Goal: Complete application form

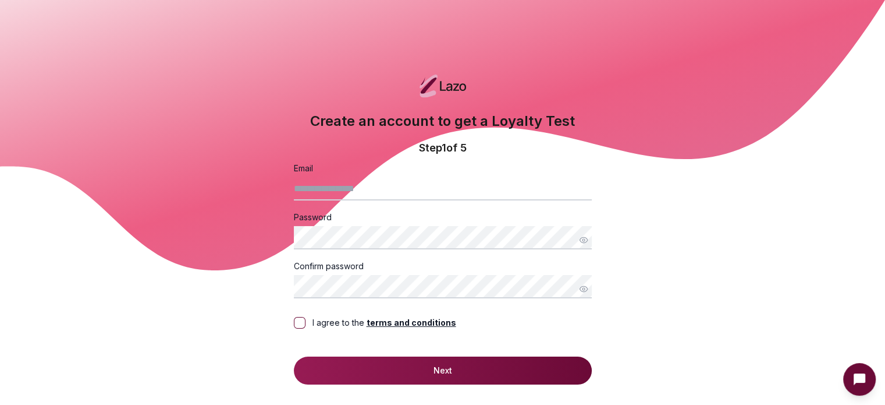
scroll to position [58, 0]
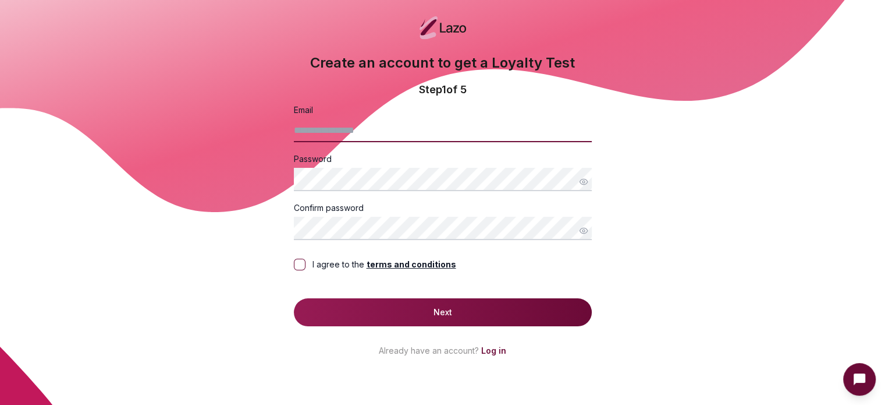
drag, startPoint x: 384, startPoint y: 129, endPoint x: 384, endPoint y: 136, distance: 7.6
click at [384, 129] on input "Email" at bounding box center [443, 130] width 298 height 23
type input "**********"
click at [295, 260] on button "I agree to the terms and conditions" at bounding box center [300, 264] width 12 height 12
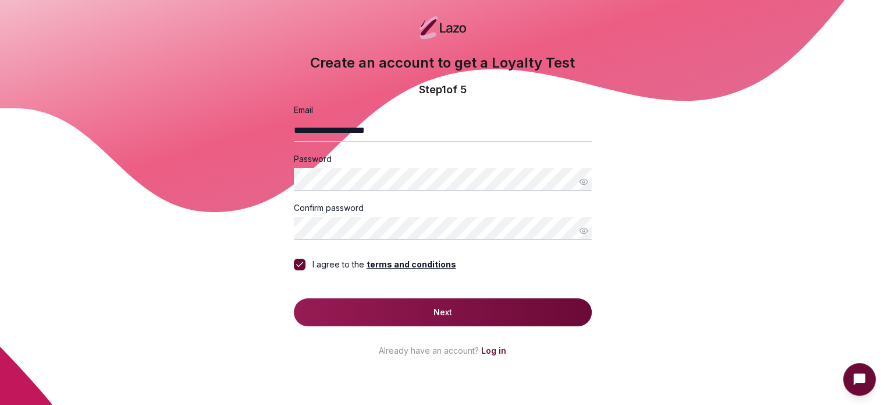
click at [337, 305] on button "Next" at bounding box center [443, 312] width 298 height 28
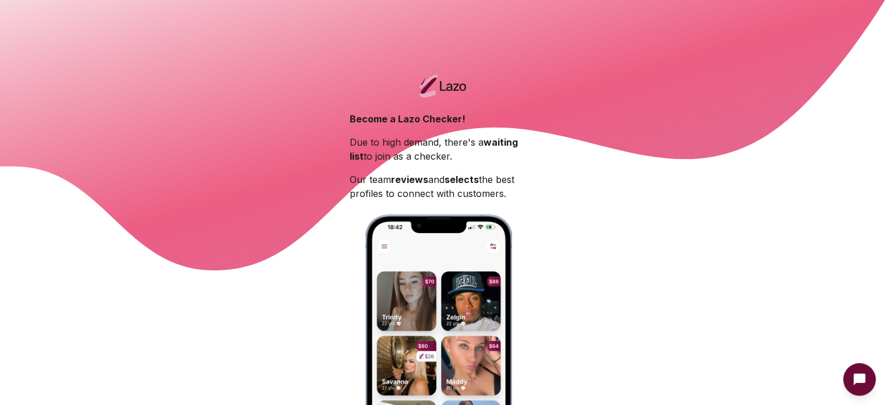
scroll to position [175, 0]
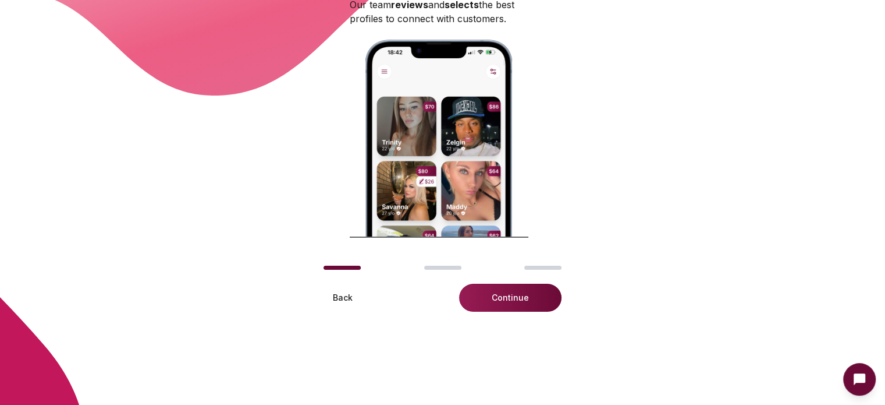
click at [501, 303] on button "Continue" at bounding box center [510, 297] width 102 height 28
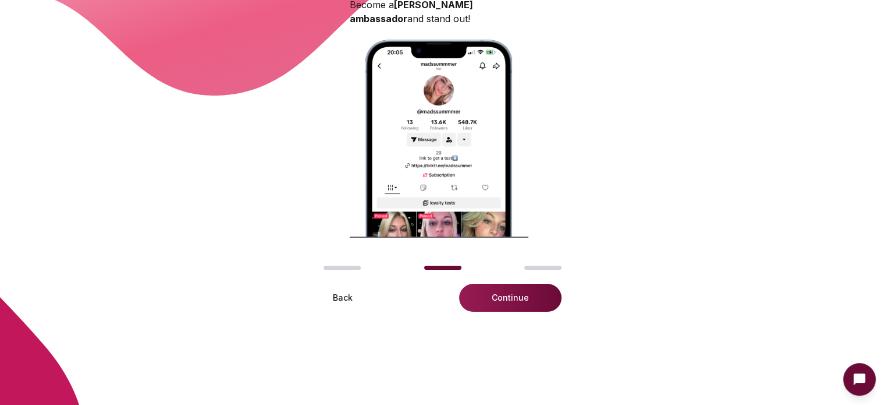
click at [526, 292] on button "Continue" at bounding box center [510, 297] width 102 height 28
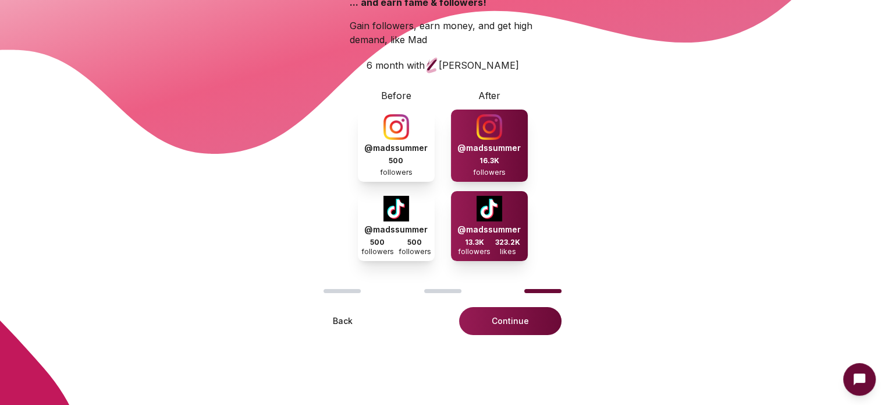
scroll to position [58, 0]
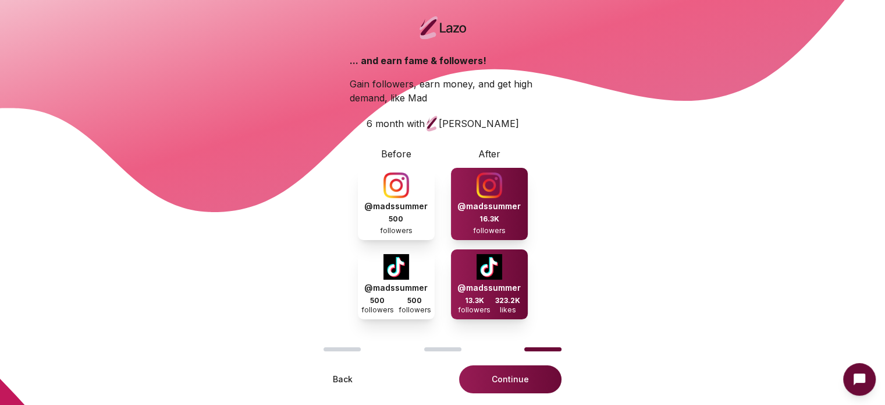
click at [508, 380] on button "Continue" at bounding box center [510, 379] width 102 height 28
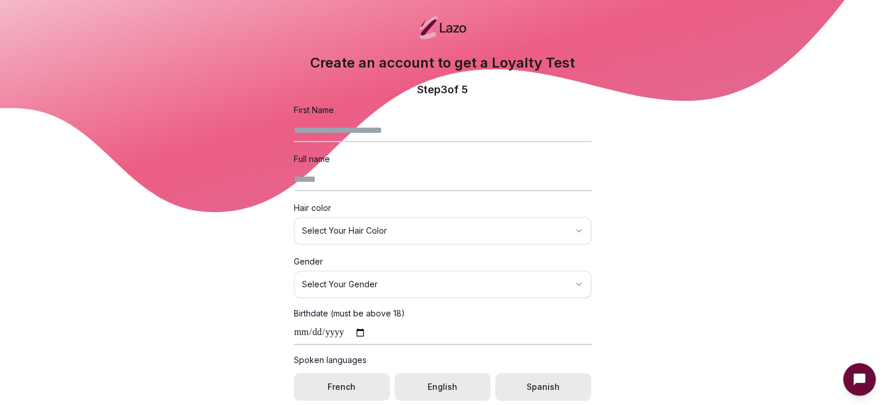
scroll to position [0, 0]
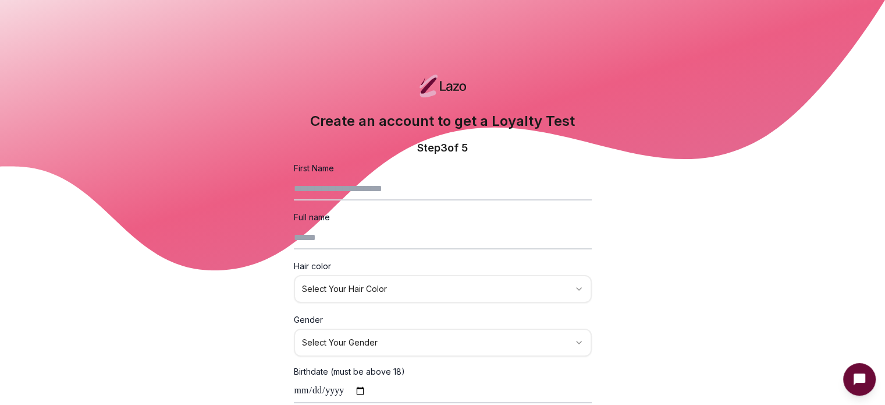
click at [440, 84] on icon at bounding box center [443, 86] width 6 height 10
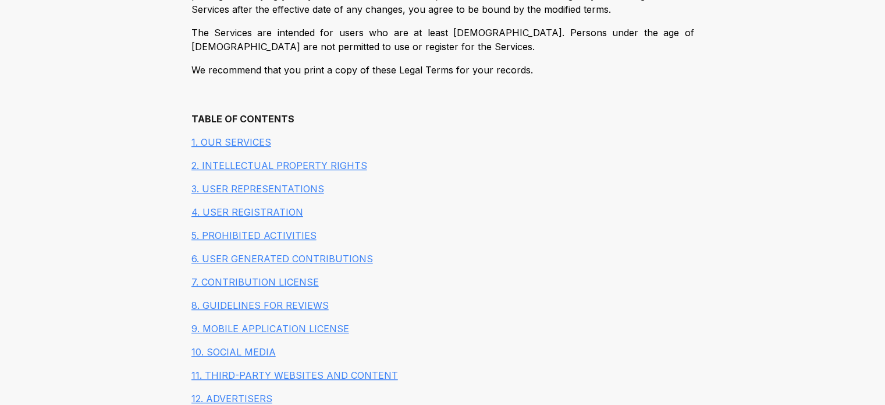
scroll to position [698, 0]
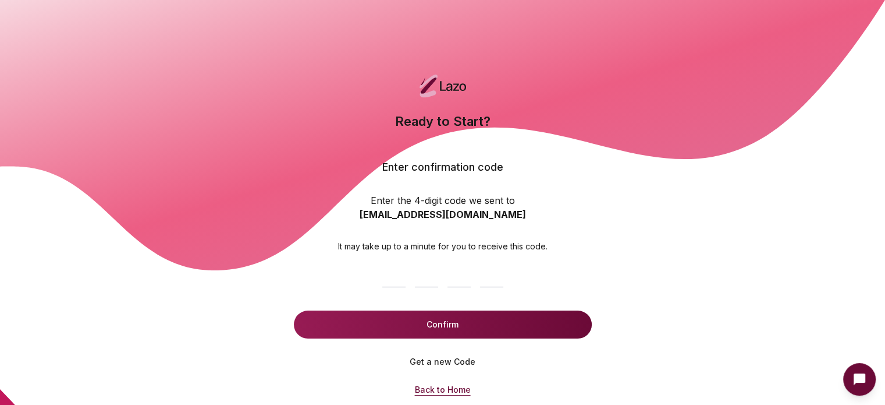
click at [439, 388] on button "Back to Home" at bounding box center [443, 389] width 75 height 28
